Goal: Find specific page/section: Find specific page/section

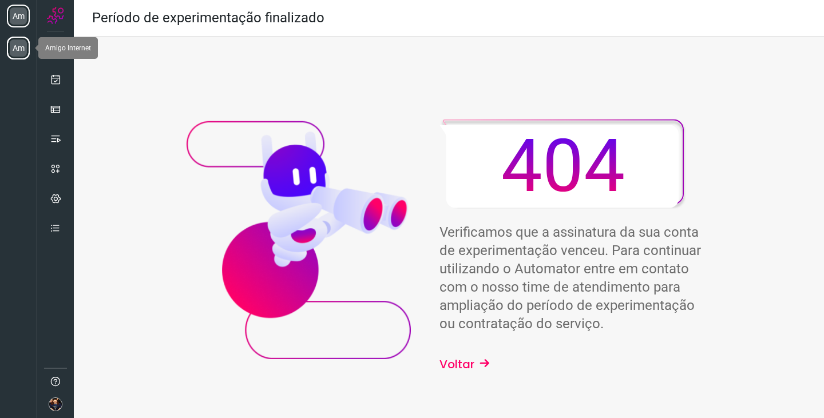
click at [23, 49] on li "Am" at bounding box center [18, 48] width 23 height 23
click at [50, 80] on icon at bounding box center [56, 79] width 12 height 11
click at [18, 47] on li "Am" at bounding box center [18, 48] width 23 height 23
click at [22, 50] on li "Am" at bounding box center [18, 48] width 23 height 23
click at [52, 83] on icon at bounding box center [56, 79] width 12 height 11
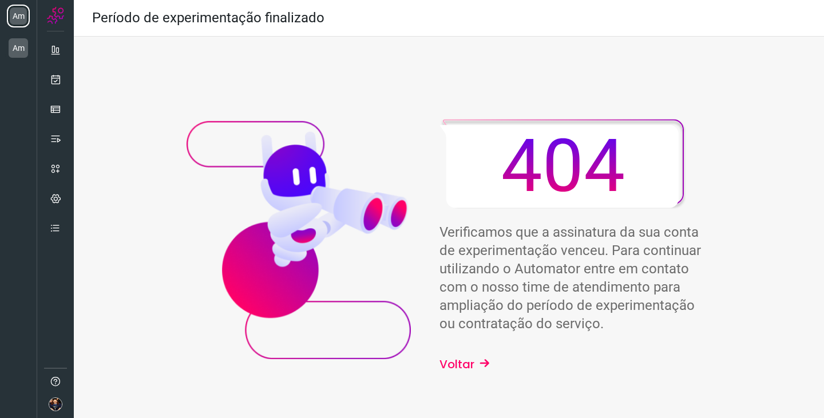
click at [448, 363] on button "Voltar" at bounding box center [464, 364] width 51 height 17
click at [54, 404] on img at bounding box center [56, 404] width 14 height 14
click at [57, 405] on img at bounding box center [56, 404] width 14 height 14
click at [97, 402] on icon at bounding box center [91, 401] width 11 height 11
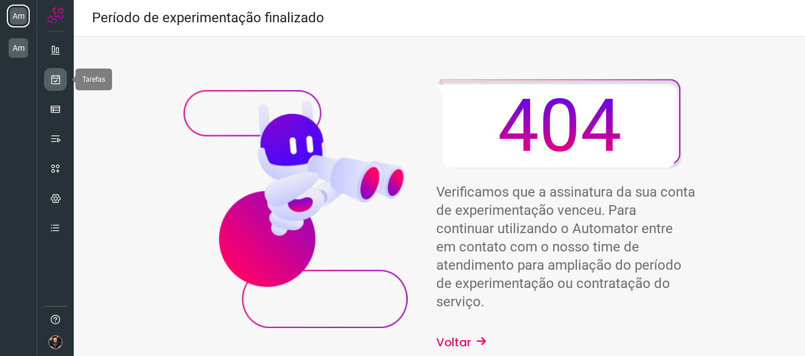
click at [59, 84] on icon at bounding box center [56, 79] width 12 height 11
click at [22, 50] on li "Am" at bounding box center [18, 48] width 23 height 23
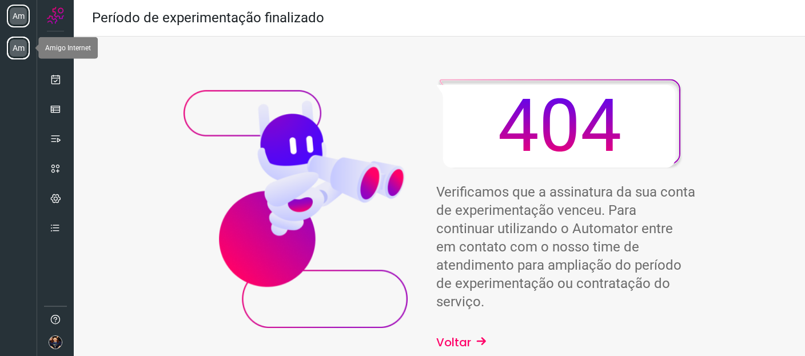
click at [24, 48] on li "Am" at bounding box center [18, 48] width 23 height 23
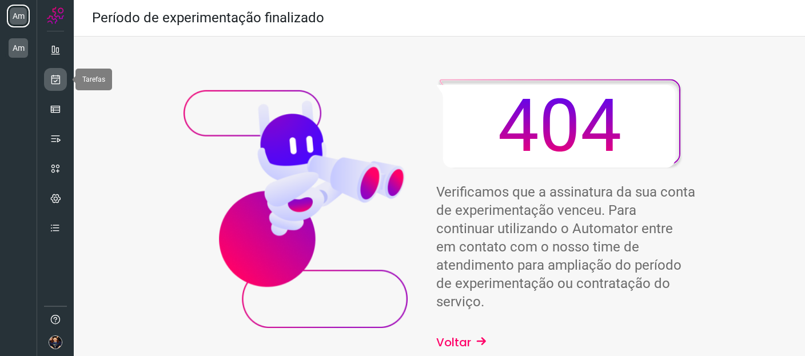
click at [55, 82] on icon at bounding box center [56, 79] width 12 height 11
